Goal: Information Seeking & Learning: Learn about a topic

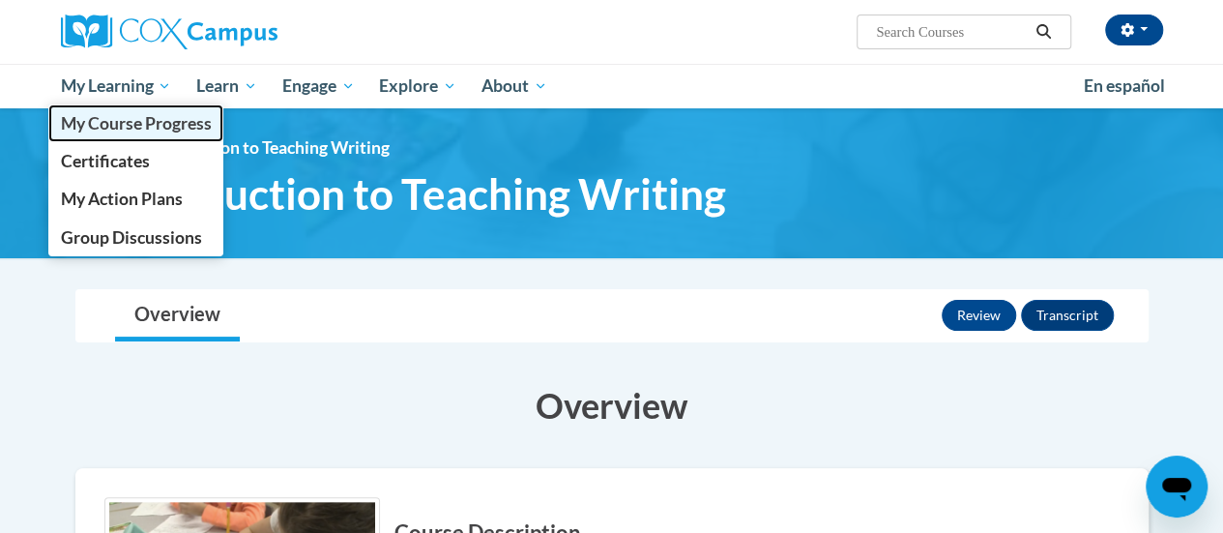
click at [132, 106] on link "My Course Progress" at bounding box center [136, 123] width 176 height 38
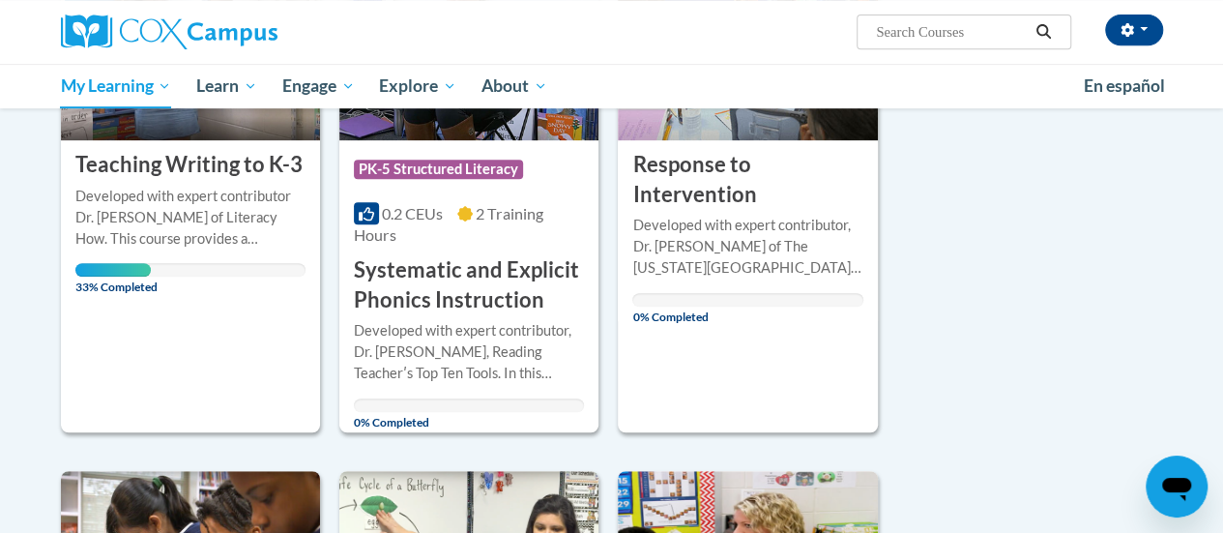
scroll to position [422, 0]
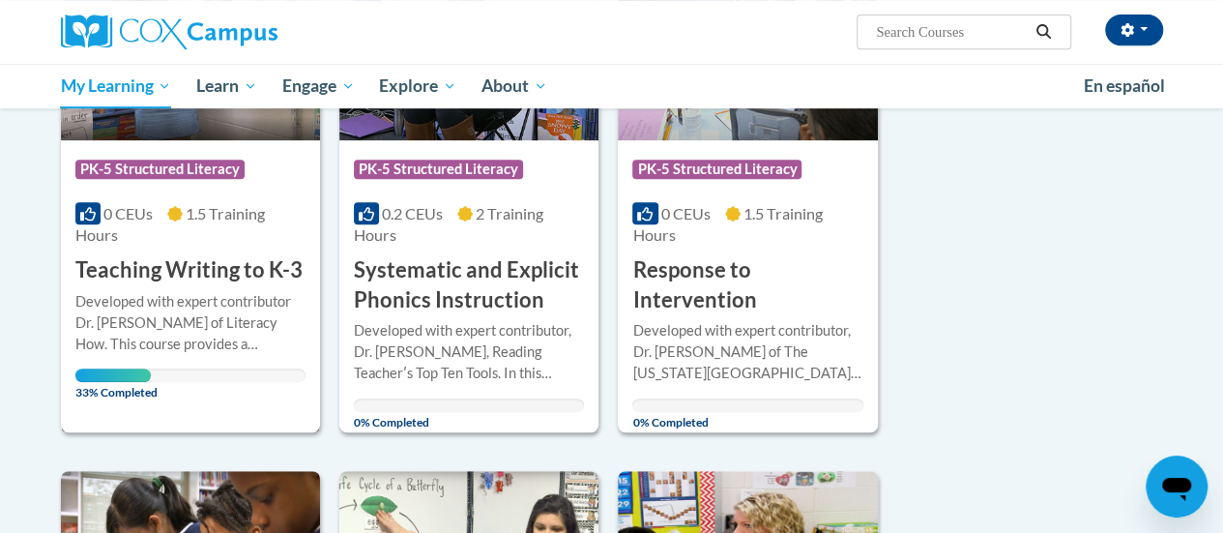
click at [240, 302] on div "Developed with expert contributor Dr. Margie Gillis of Literacy How. This cours…" at bounding box center [190, 323] width 230 height 64
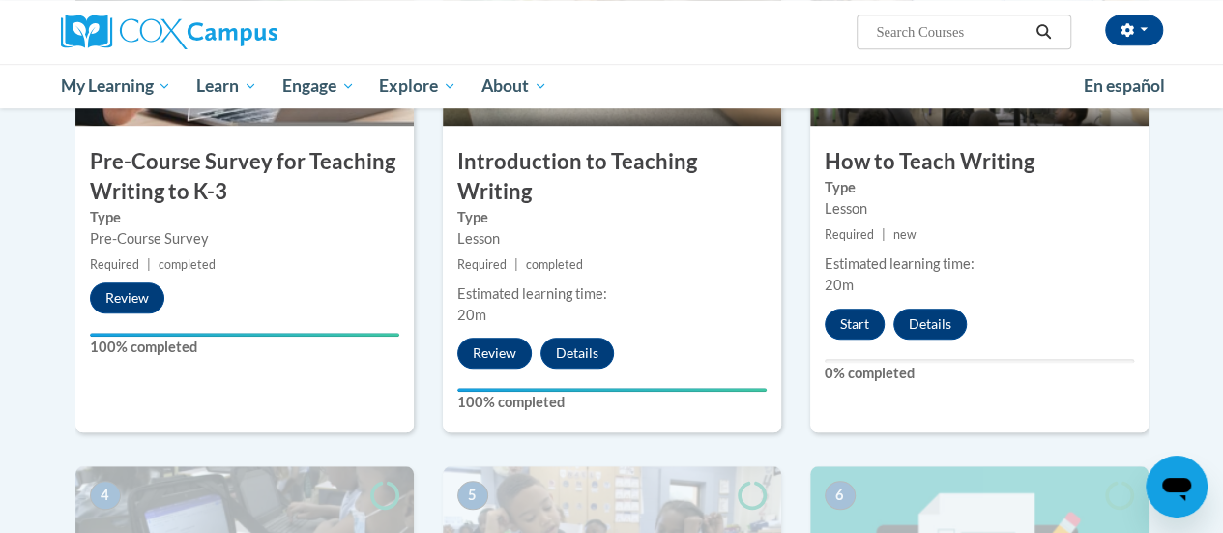
scroll to position [602, 0]
click at [861, 329] on button "Start" at bounding box center [855, 324] width 60 height 31
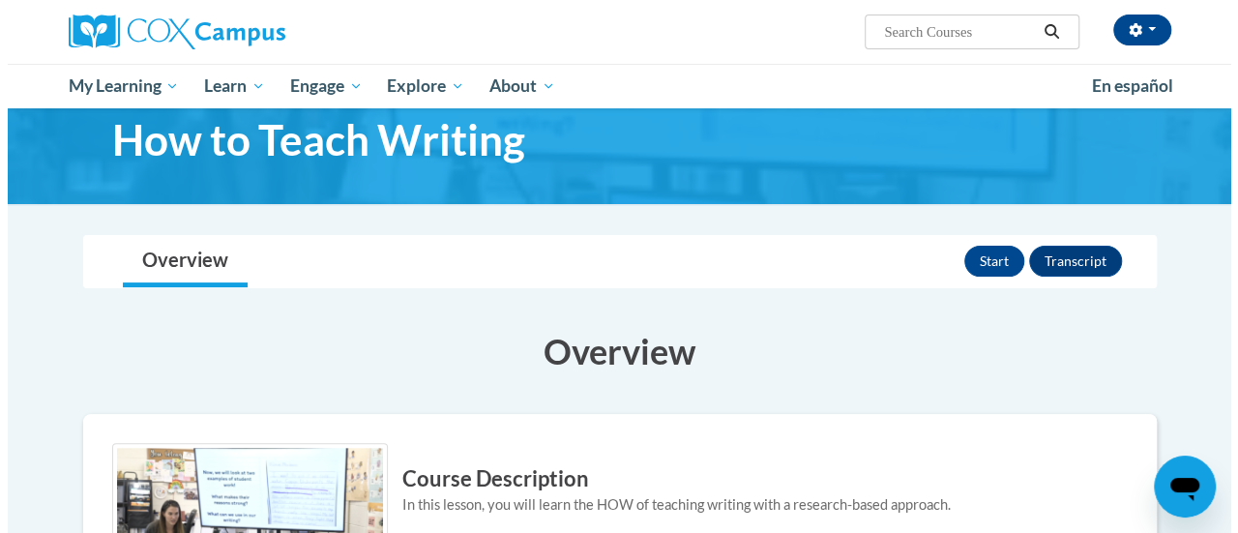
scroll to position [52, 0]
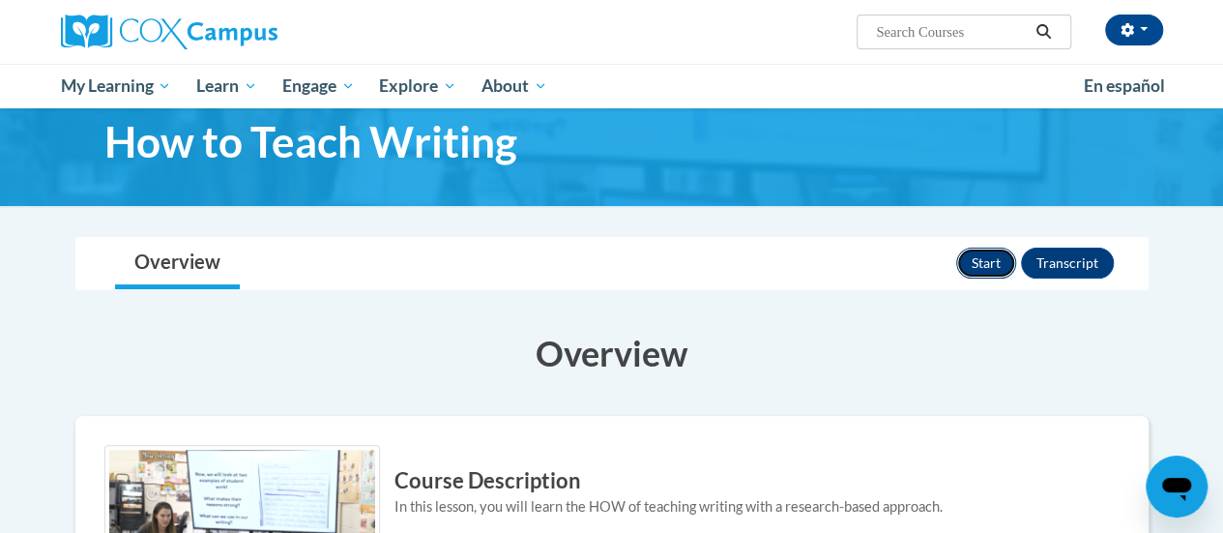
click at [996, 258] on button "Start" at bounding box center [987, 263] width 60 height 31
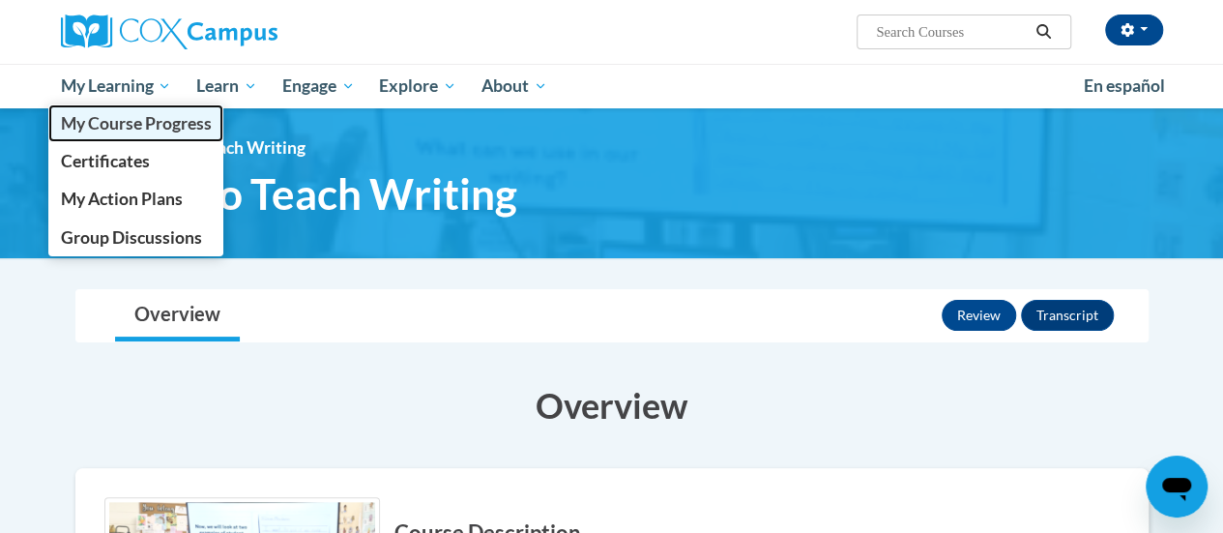
click at [148, 106] on link "My Course Progress" at bounding box center [136, 123] width 176 height 38
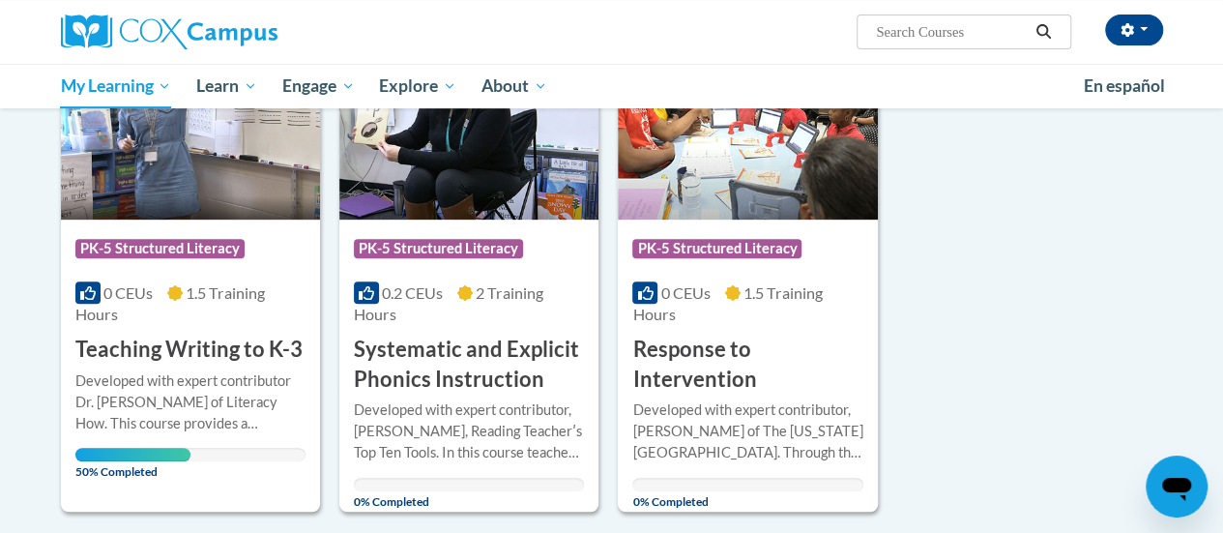
scroll to position [342, 0]
click at [232, 383] on div "Developed with expert contributor Dr. Margie Gillis of Literacy How. This cours…" at bounding box center [190, 402] width 230 height 64
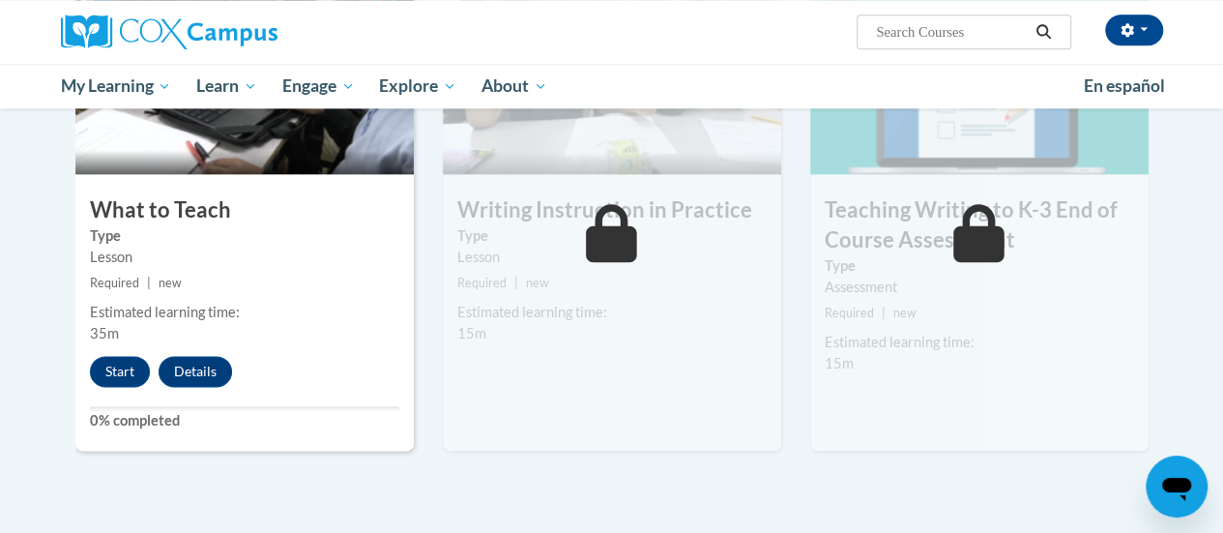
scroll to position [1101, 0]
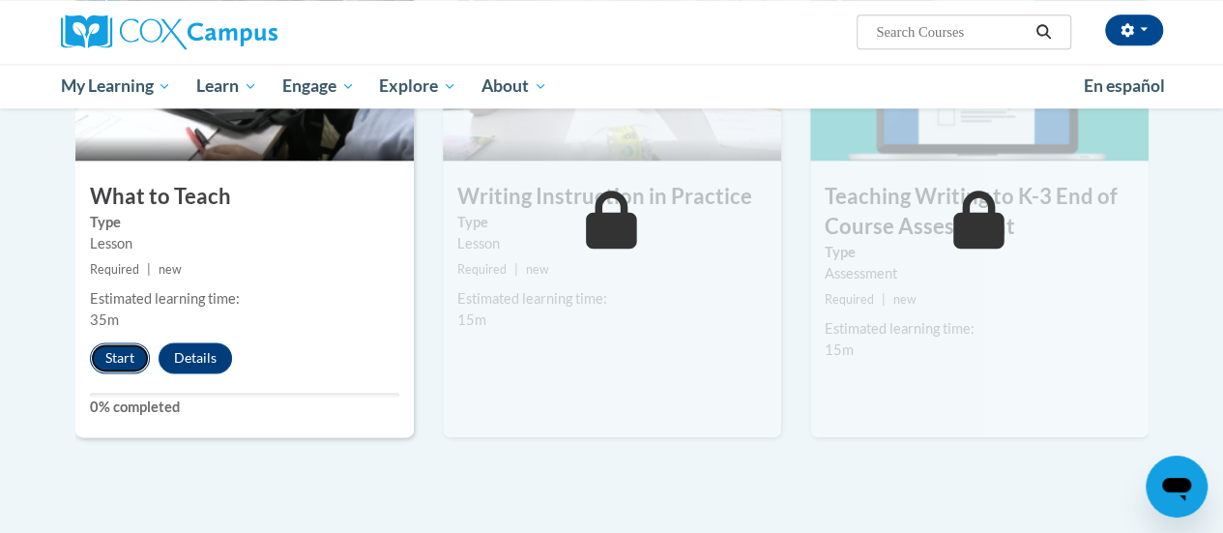
click at [108, 365] on button "Start" at bounding box center [120, 357] width 60 height 31
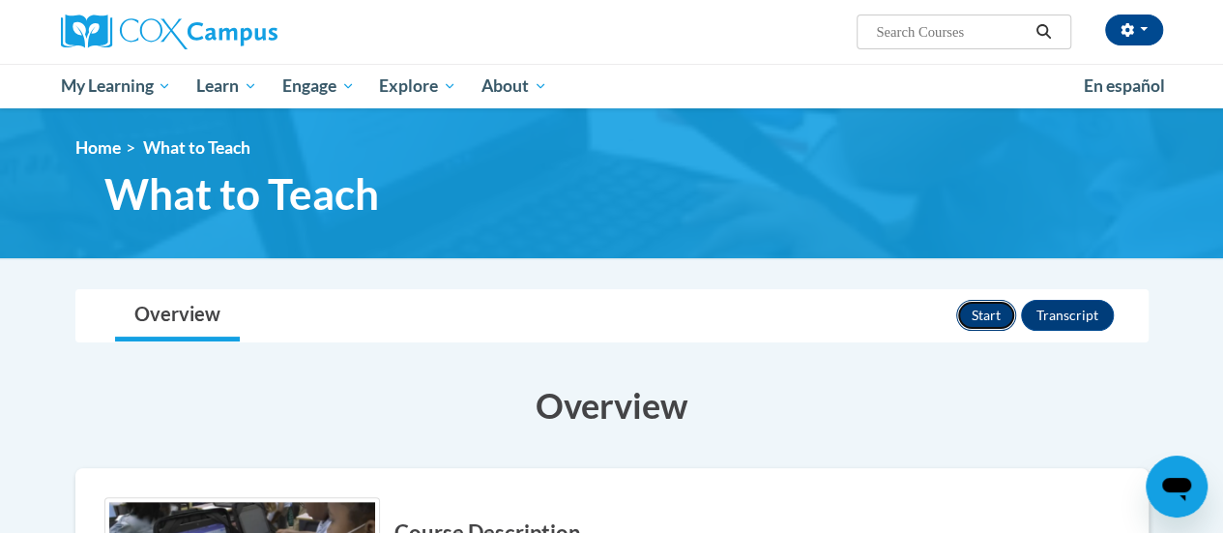
click at [972, 318] on button "Start" at bounding box center [987, 315] width 60 height 31
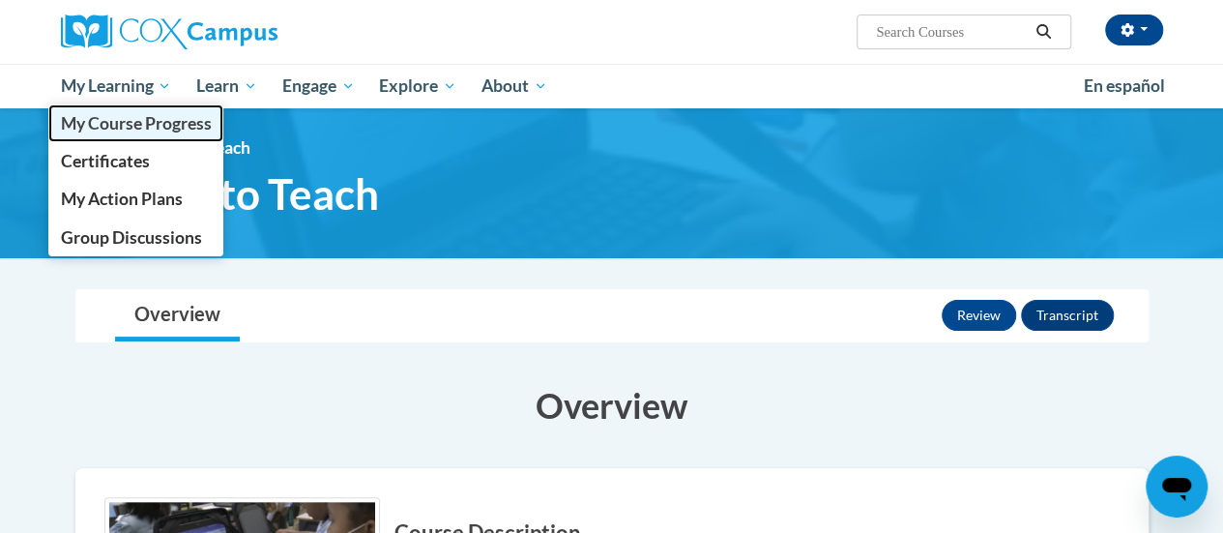
click at [153, 106] on link "My Course Progress" at bounding box center [136, 123] width 176 height 38
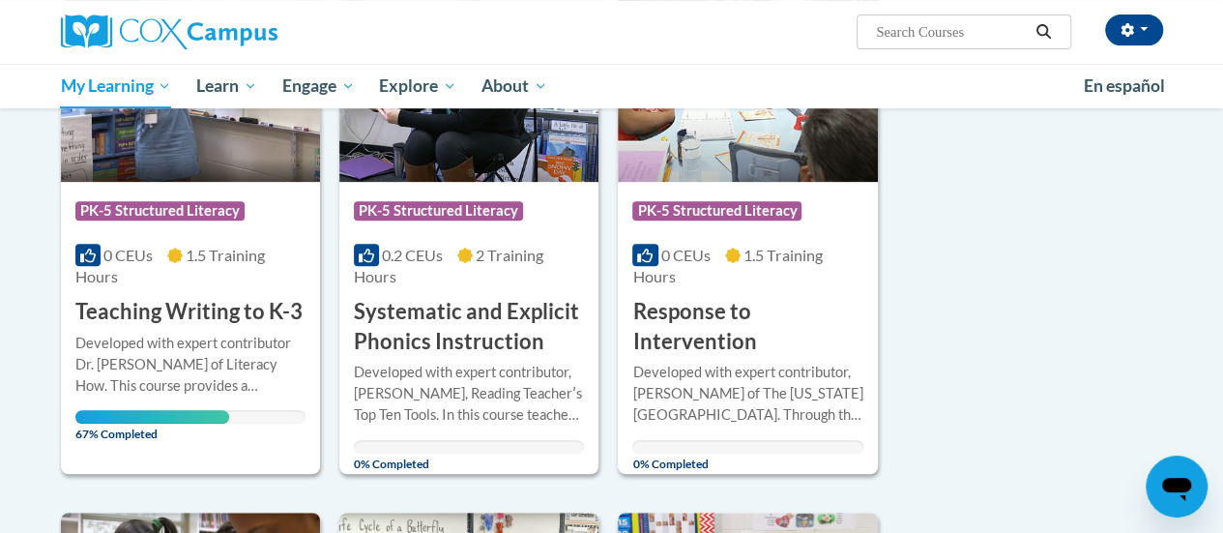
scroll to position [377, 0]
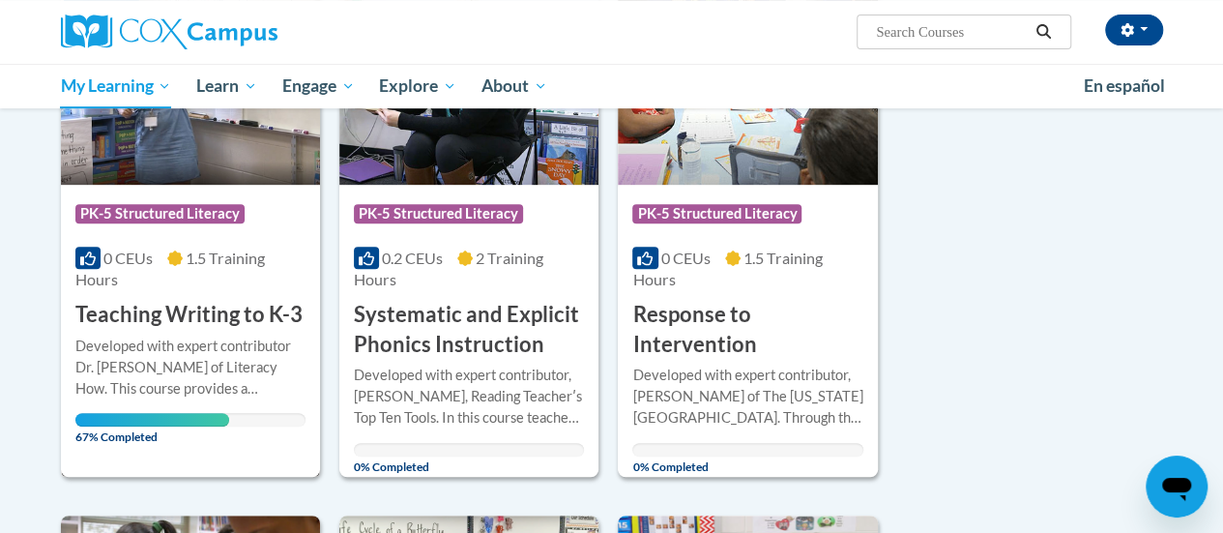
click at [250, 375] on div "Developed with expert contributor Dr. Margie Gillis of Literacy How. This cours…" at bounding box center [190, 368] width 230 height 64
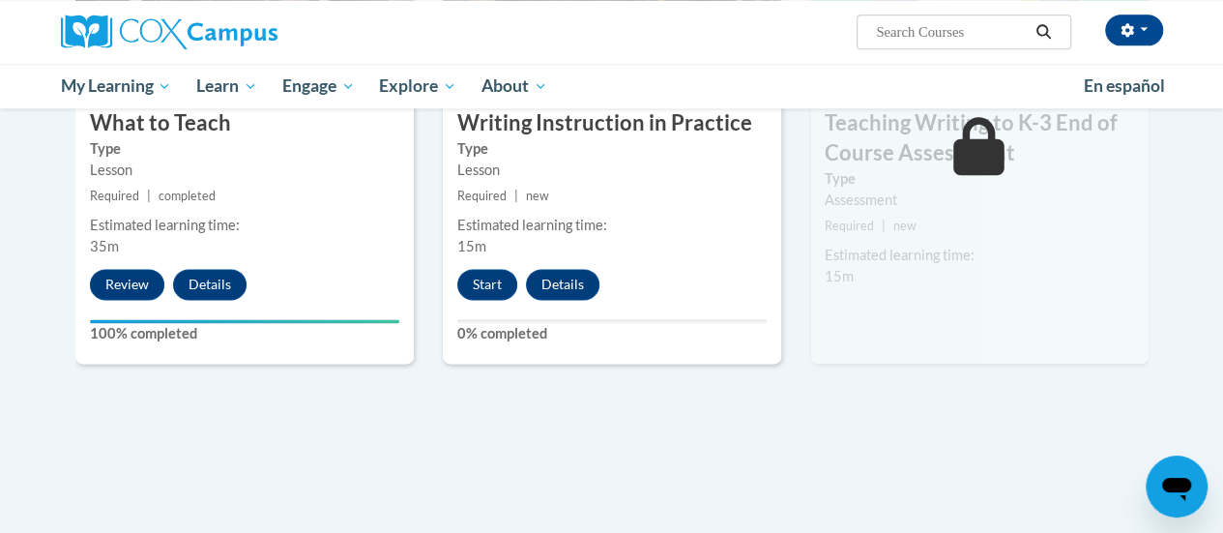
scroll to position [1174, 0]
click at [484, 286] on button "Start" at bounding box center [487, 284] width 60 height 31
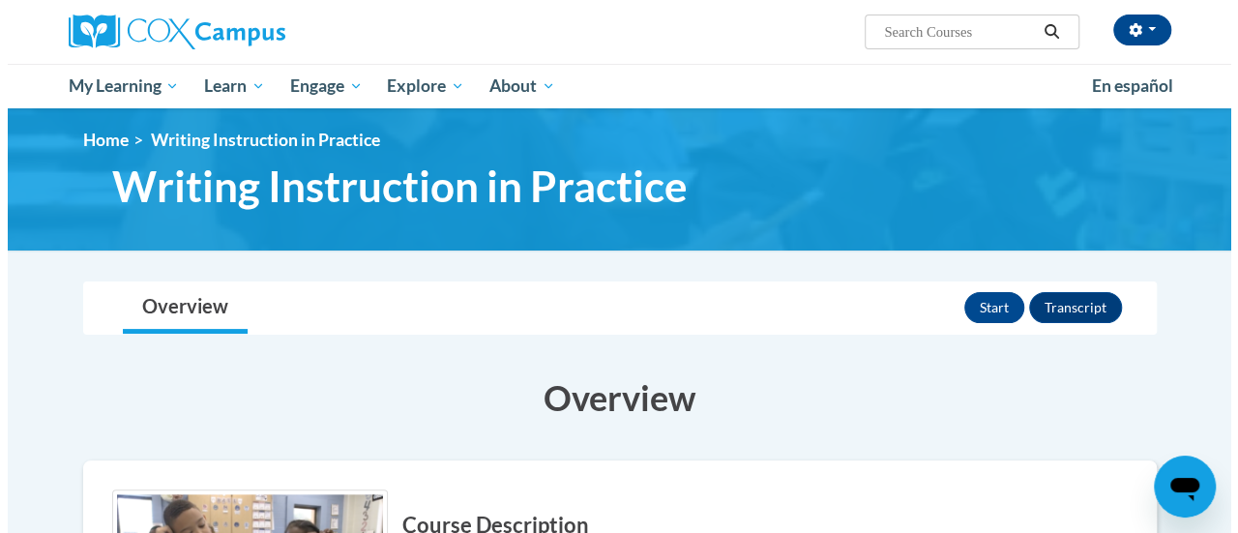
scroll to position [3, 0]
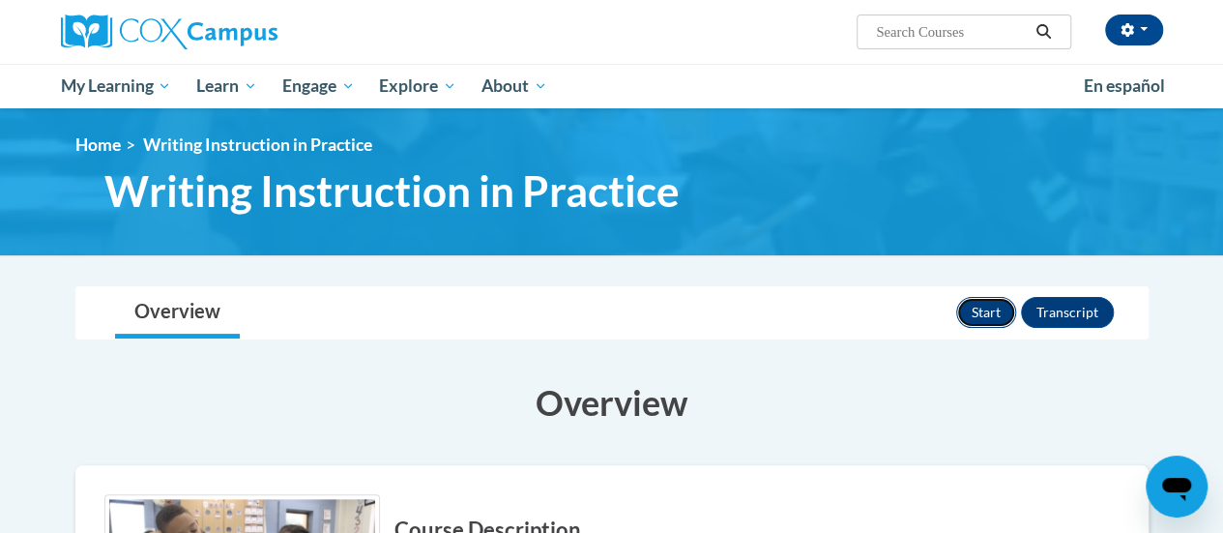
click at [994, 305] on button "Start" at bounding box center [987, 312] width 60 height 31
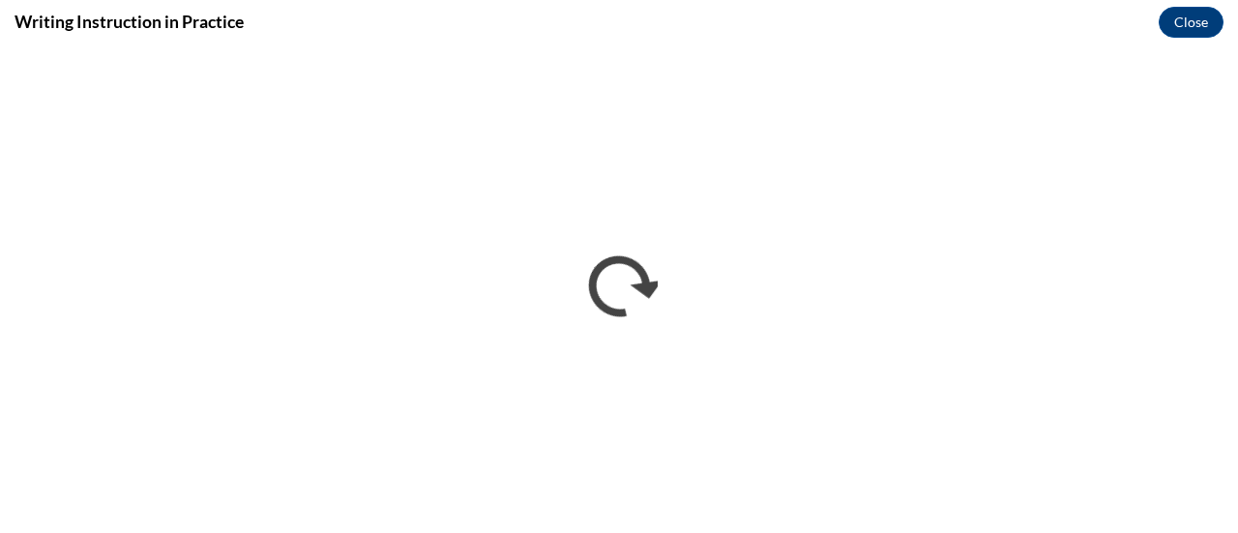
scroll to position [0, 0]
